Goal: Information Seeking & Learning: Learn about a topic

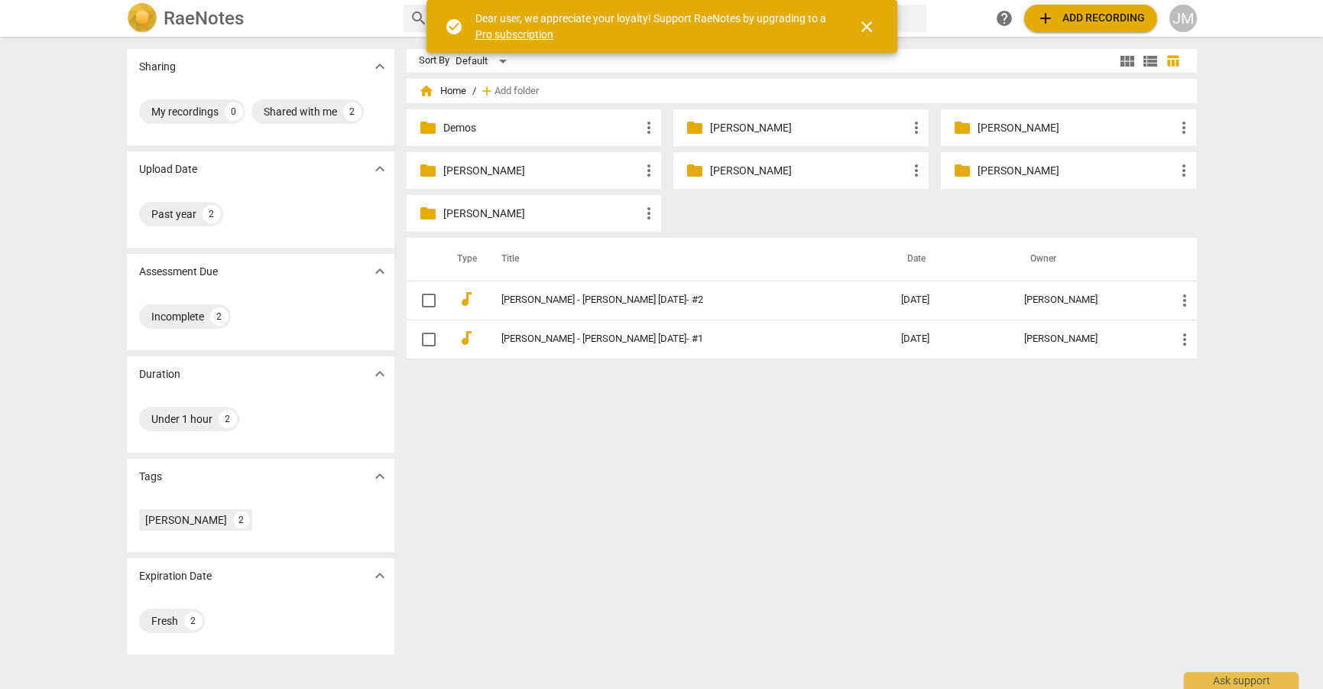
click at [1002, 126] on p "[PERSON_NAME]" at bounding box center [1076, 128] width 197 height 16
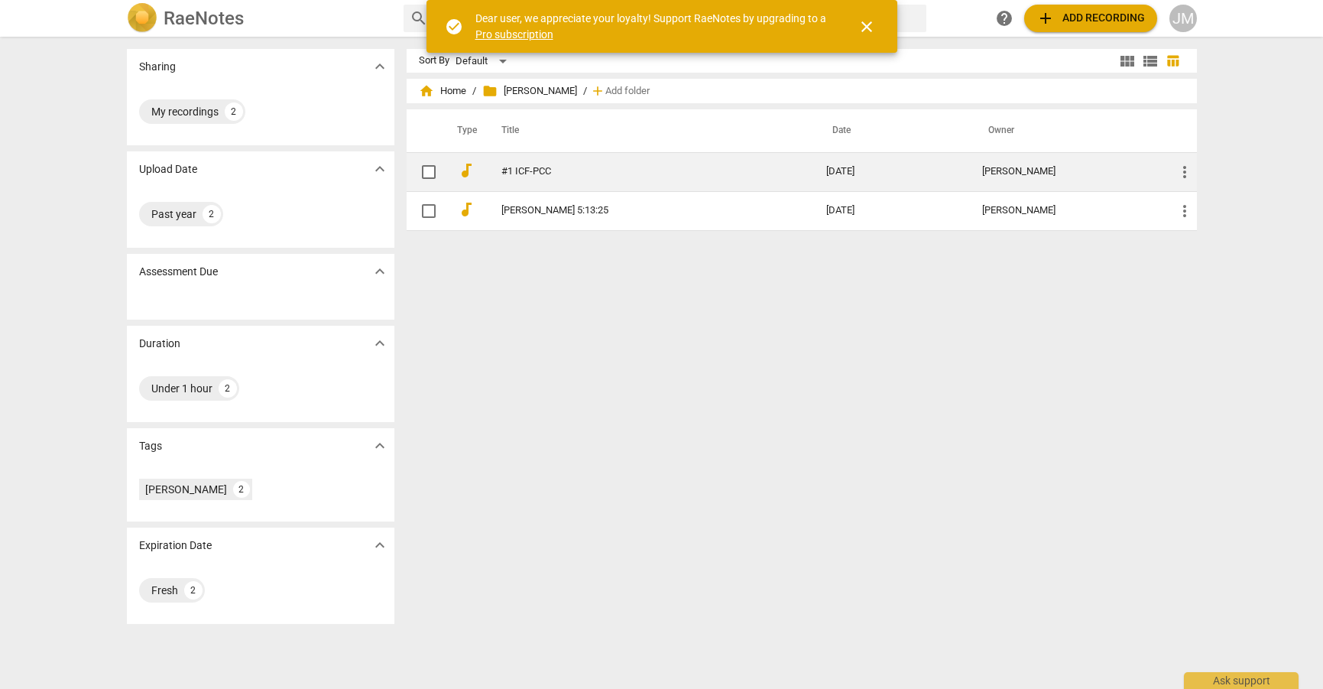
click at [522, 170] on link "#1 ICF-PCC" at bounding box center [636, 171] width 270 height 11
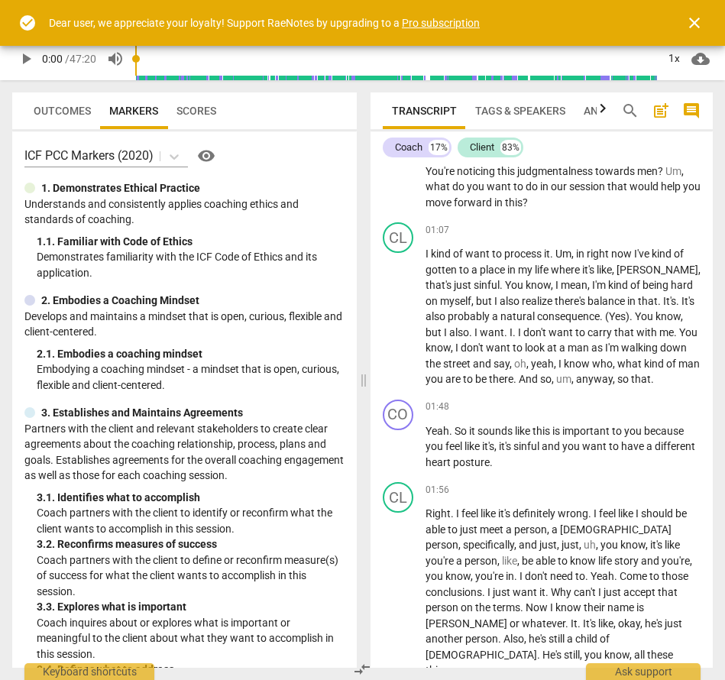
scroll to position [550, 0]
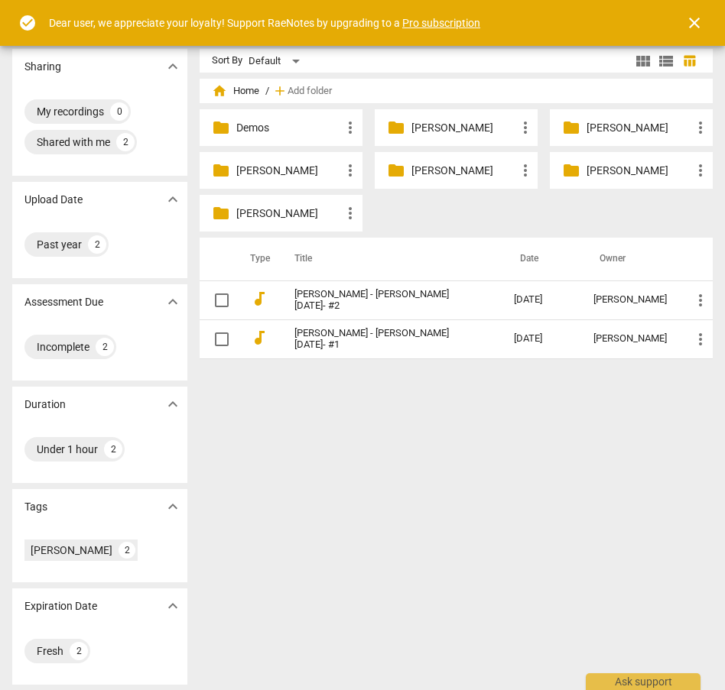
click at [586, 125] on p "[PERSON_NAME]" at bounding box center [638, 128] width 105 height 16
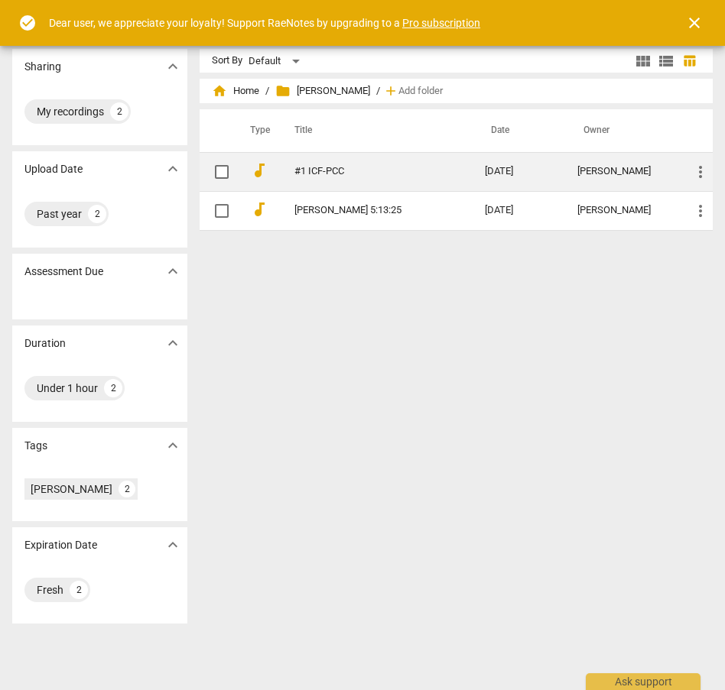
click at [320, 164] on td "#1 ICF-PCC" at bounding box center [374, 171] width 196 height 39
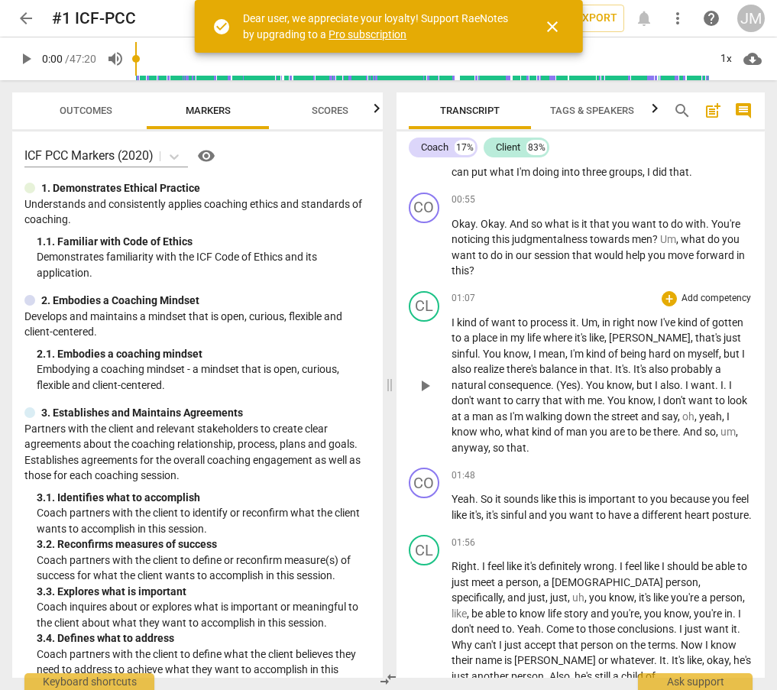
scroll to position [0, 1]
click at [510, 420] on span "I'm" at bounding box center [518, 416] width 16 height 12
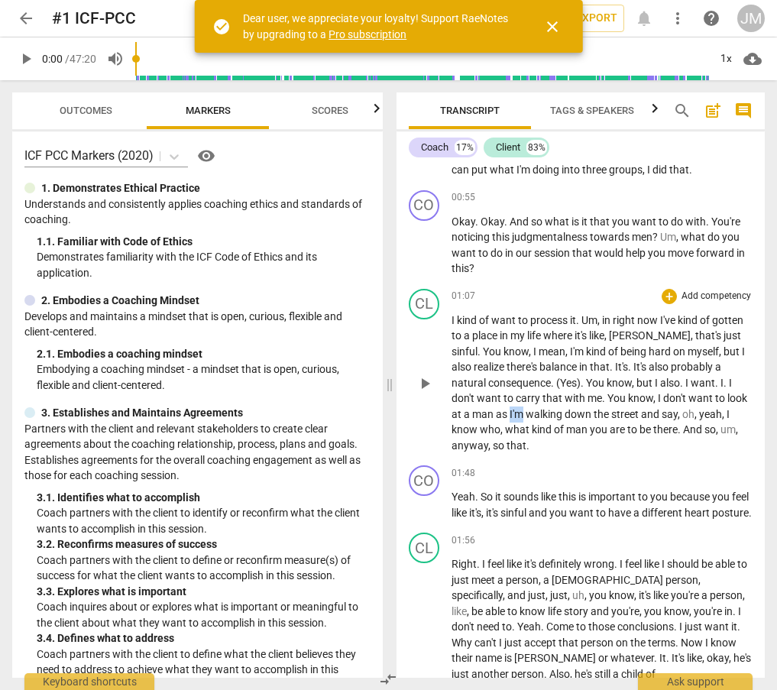
click at [510, 420] on span "I'm" at bounding box center [518, 414] width 16 height 12
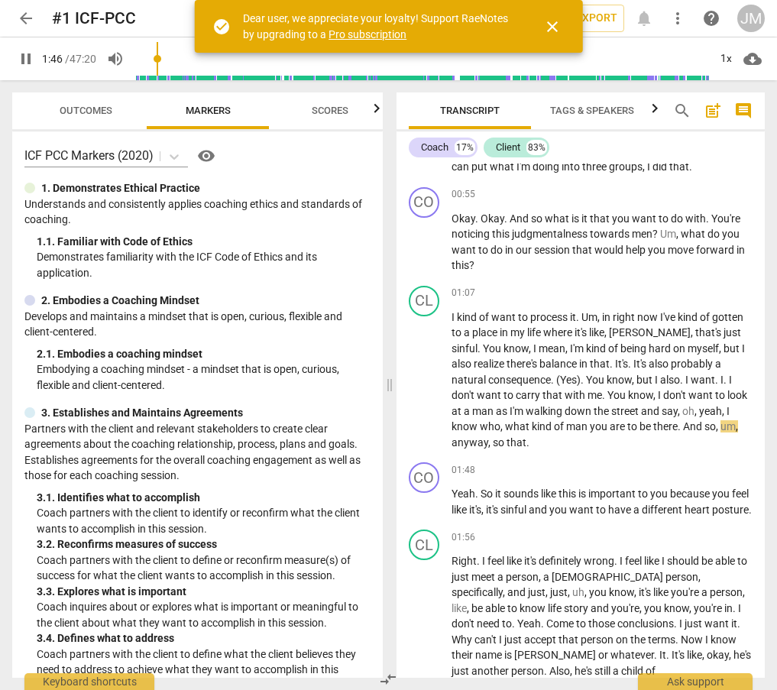
scroll to position [0, 2]
click at [28, 60] on span "pause" at bounding box center [26, 59] width 18 height 18
click at [28, 60] on span "play_arrow" at bounding box center [26, 59] width 18 height 18
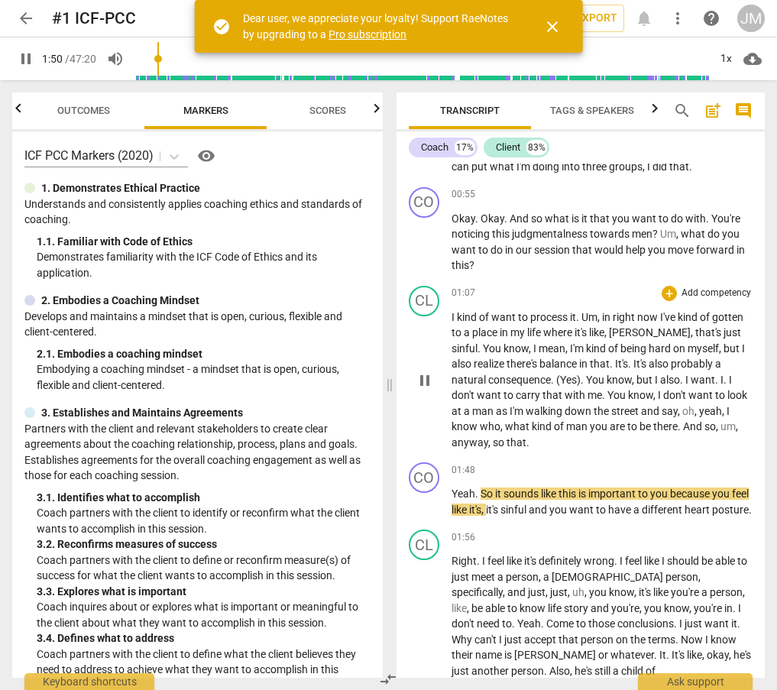
click at [423, 390] on span "pause" at bounding box center [425, 380] width 18 height 18
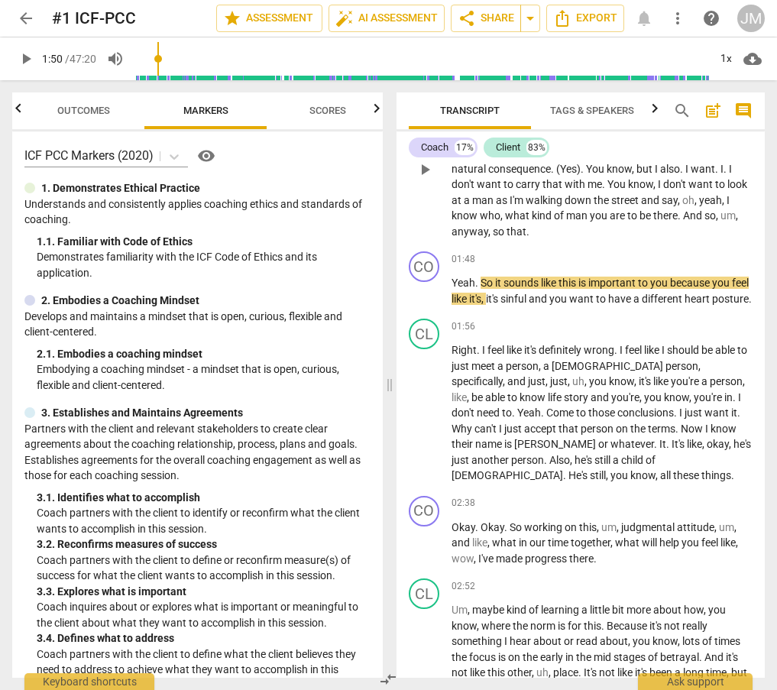
scroll to position [682, 0]
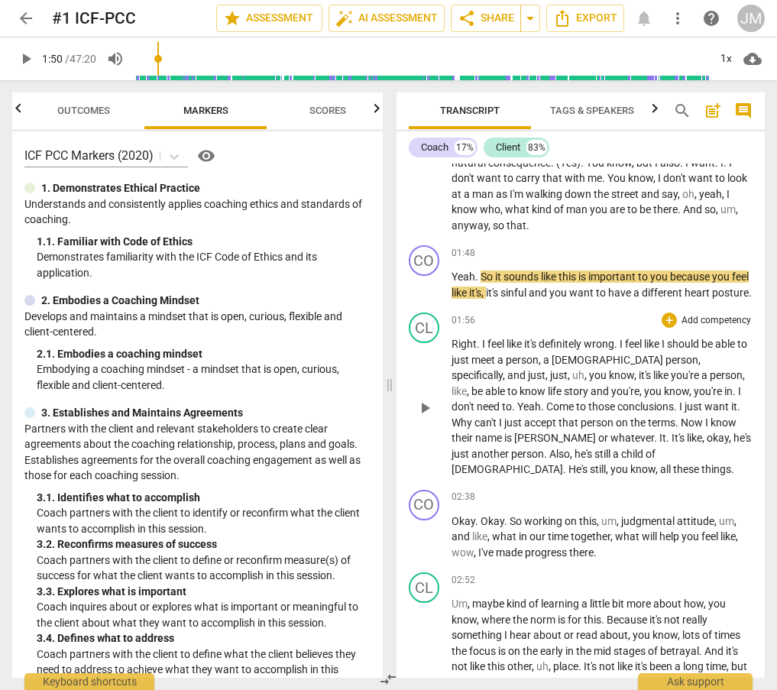
click at [422, 417] on span "play_arrow" at bounding box center [425, 408] width 18 height 18
click at [420, 417] on span "pause" at bounding box center [425, 408] width 18 height 18
click at [671, 381] on span "you're" at bounding box center [686, 375] width 31 height 12
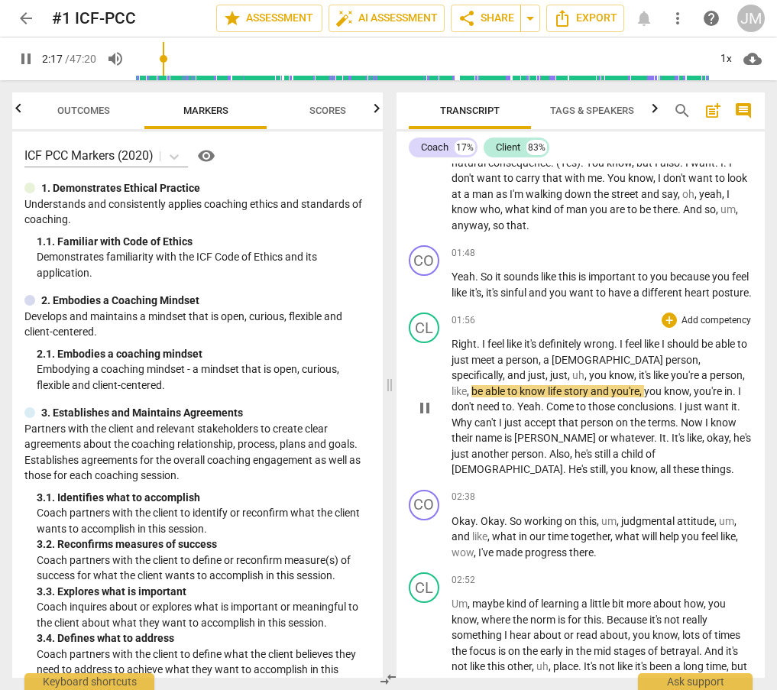
click at [427, 417] on span "pause" at bounding box center [425, 408] width 18 height 18
click at [429, 417] on span "play_arrow" at bounding box center [425, 408] width 18 height 18
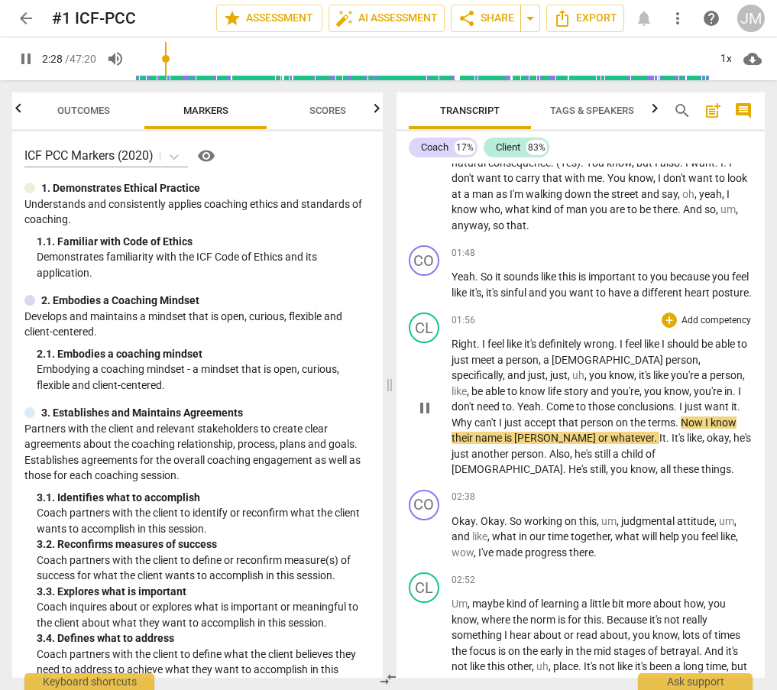
click at [423, 417] on span "pause" at bounding box center [425, 408] width 18 height 18
click at [694, 397] on span "you're" at bounding box center [709, 391] width 31 height 12
click at [426, 417] on span "pause" at bounding box center [425, 408] width 18 height 18
click at [423, 417] on span "play_arrow" at bounding box center [425, 408] width 18 height 18
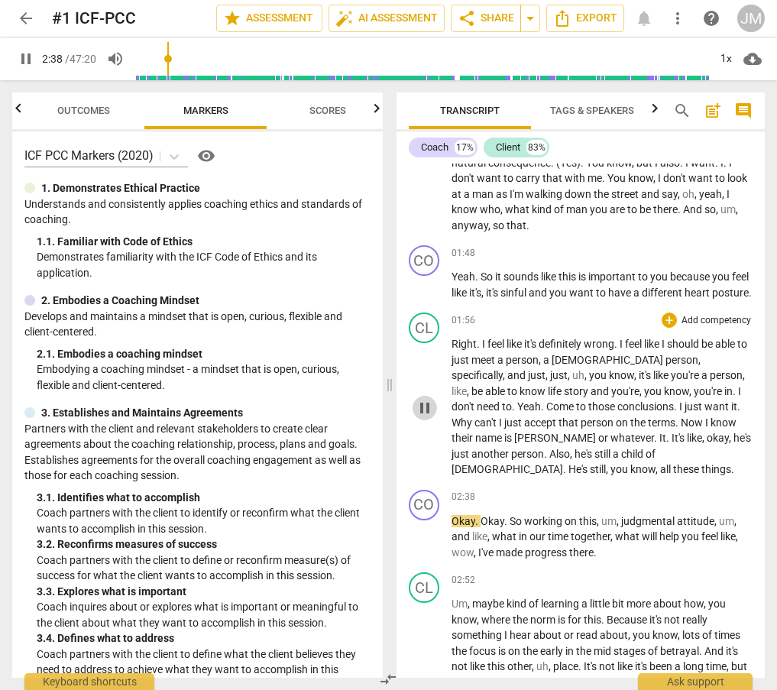
click at [423, 417] on span "pause" at bounding box center [425, 408] width 18 height 18
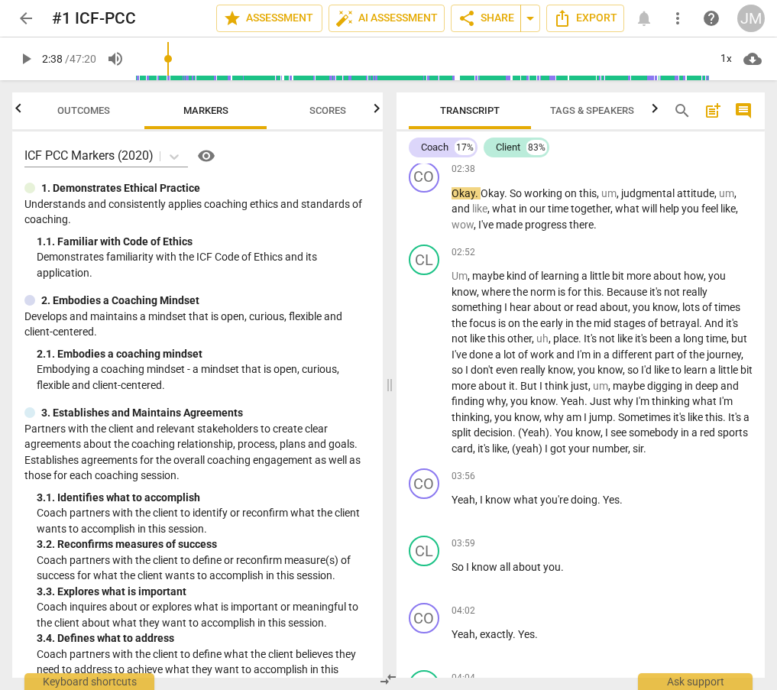
scroll to position [1009, 0]
click at [641, 423] on p "Um , maybe kind of learning a little bit more about how , you know , where the …" at bounding box center [603, 363] width 302 height 188
click at [428, 374] on span "play_arrow" at bounding box center [425, 364] width 18 height 18
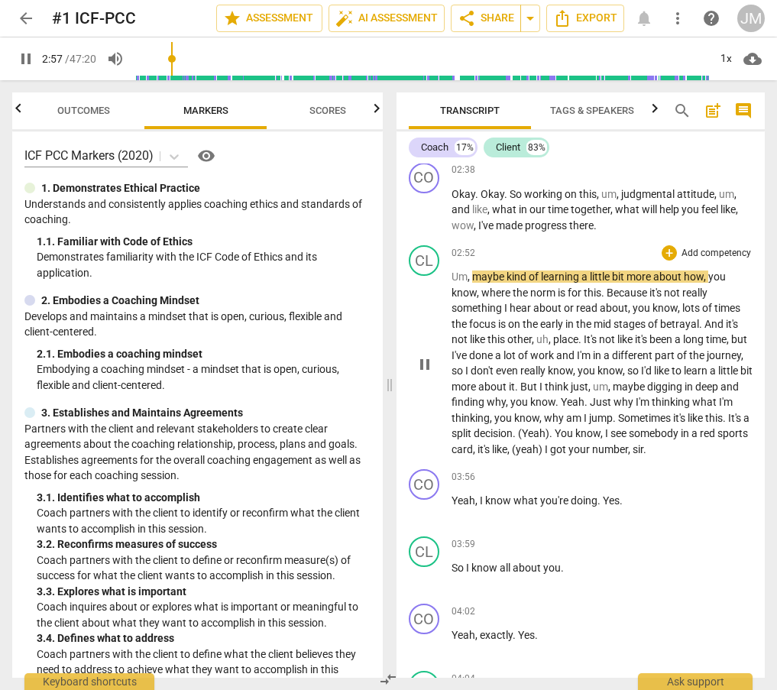
click at [478, 393] on span "more" at bounding box center [465, 387] width 27 height 12
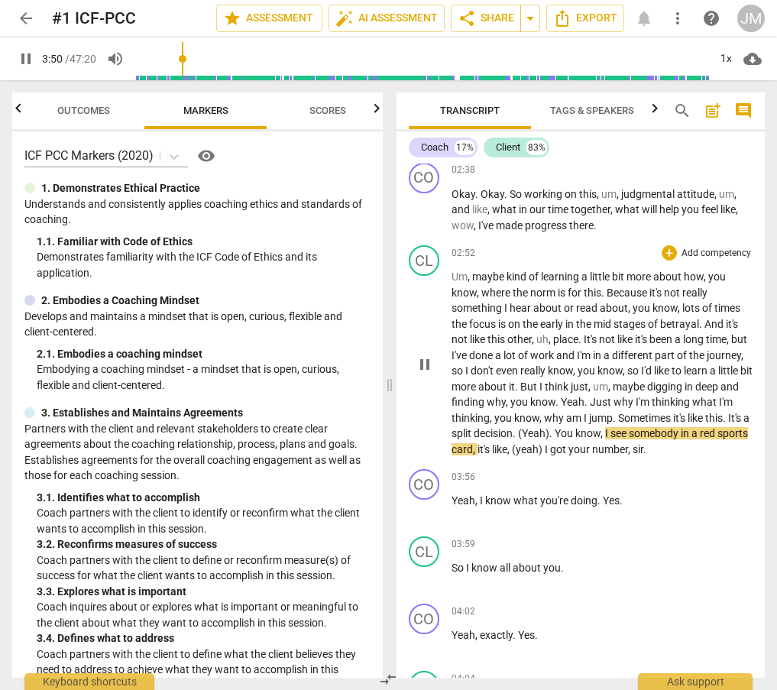
click at [427, 374] on span "pause" at bounding box center [425, 364] width 18 height 18
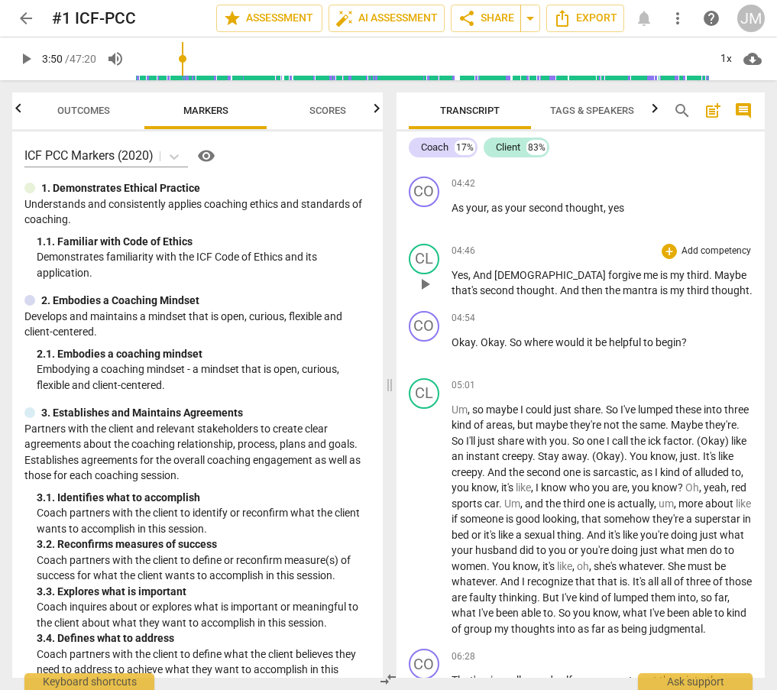
scroll to position [1890, 0]
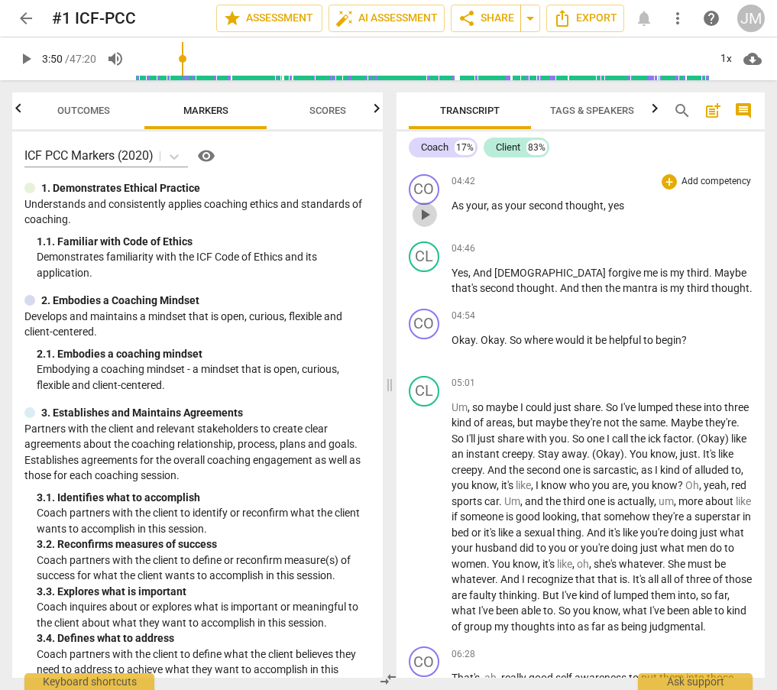
click at [423, 224] on span "play_arrow" at bounding box center [425, 215] width 18 height 18
click at [423, 224] on span "pause" at bounding box center [425, 215] width 18 height 18
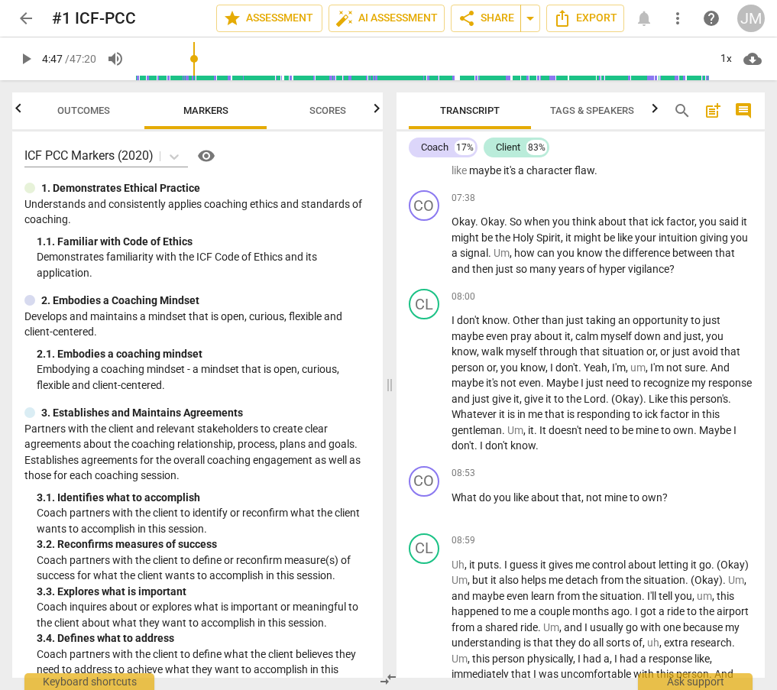
scroll to position [2639, 0]
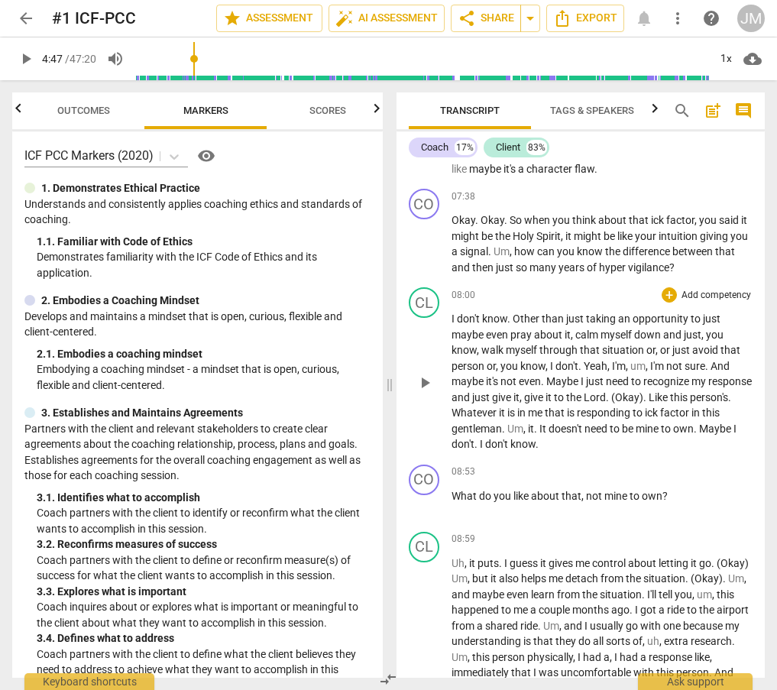
click at [552, 388] on span "Maybe" at bounding box center [564, 381] width 34 height 12
click at [420, 392] on span "pause" at bounding box center [425, 383] width 18 height 18
click at [420, 392] on span "play_arrow" at bounding box center [425, 383] width 18 height 18
click at [425, 392] on span "pause" at bounding box center [425, 383] width 18 height 18
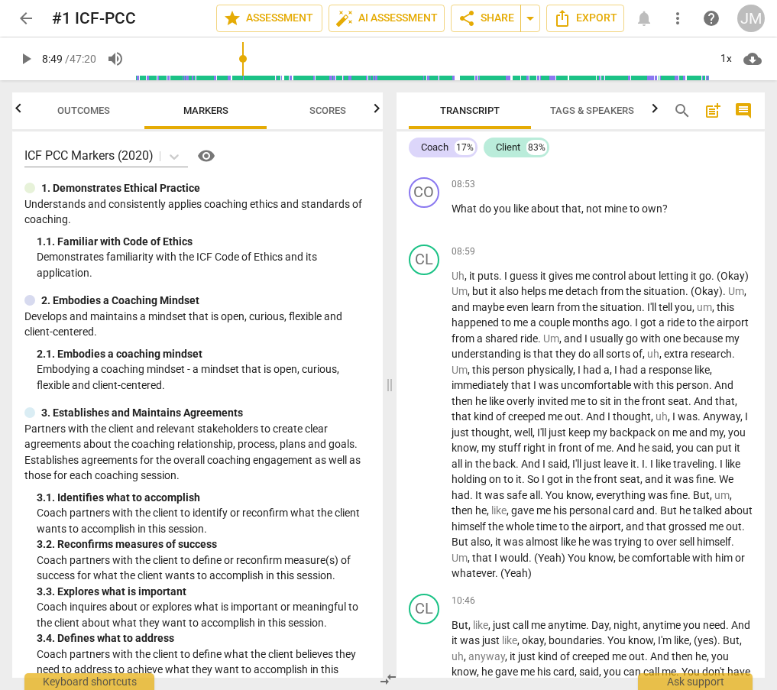
scroll to position [2954, 0]
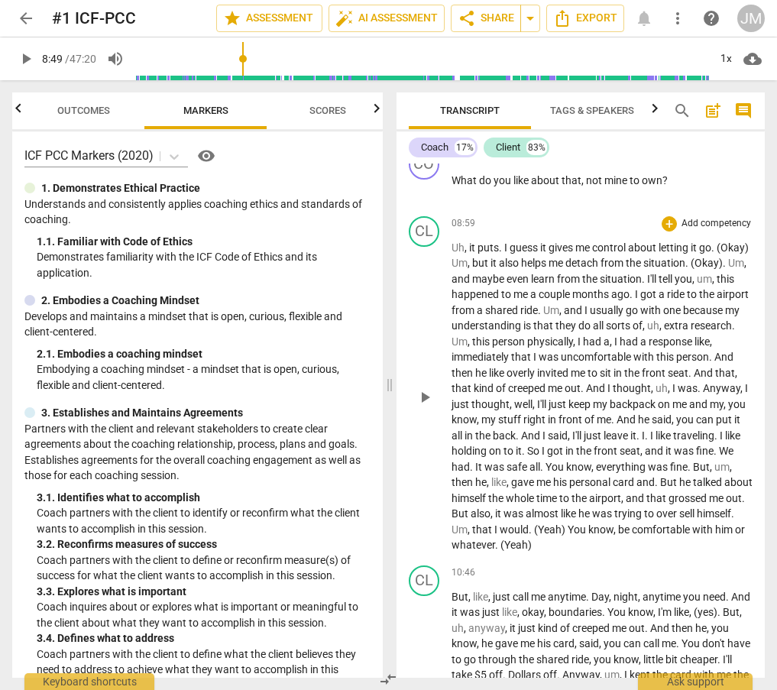
click at [516, 442] on span "back" at bounding box center [504, 436] width 23 height 12
click at [420, 407] on span "pause" at bounding box center [425, 397] width 18 height 18
click at [420, 407] on span "play_arrow" at bounding box center [425, 397] width 18 height 18
click at [420, 407] on span "pause" at bounding box center [425, 397] width 18 height 18
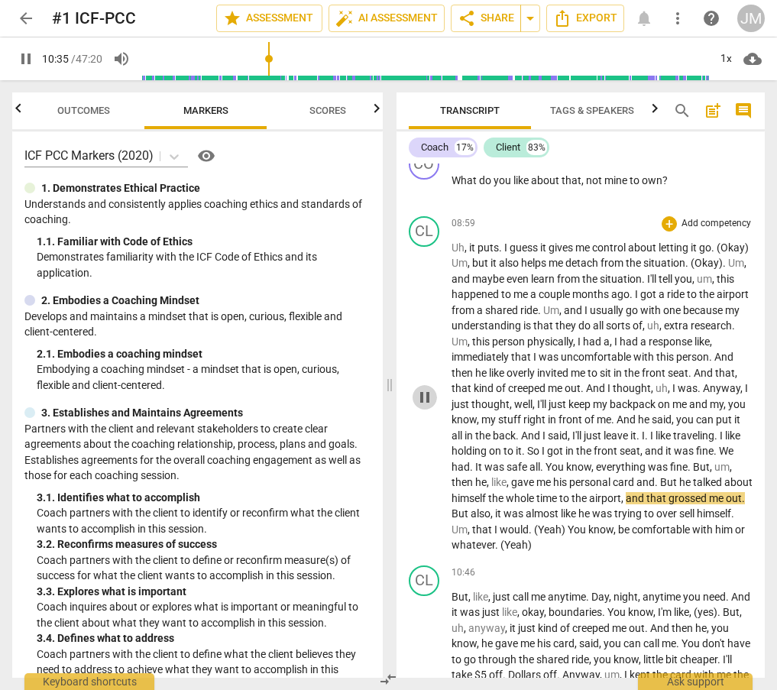
type input "635"
